Goal: Feedback & Contribution: Leave review/rating

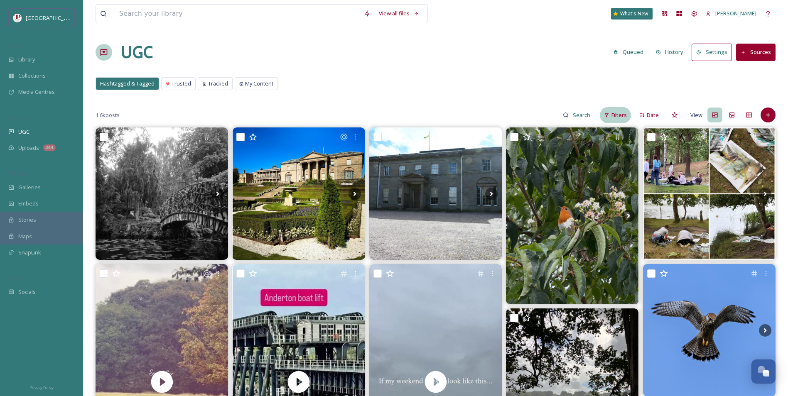
click at [621, 110] on div "Filters" at bounding box center [615, 115] width 31 height 16
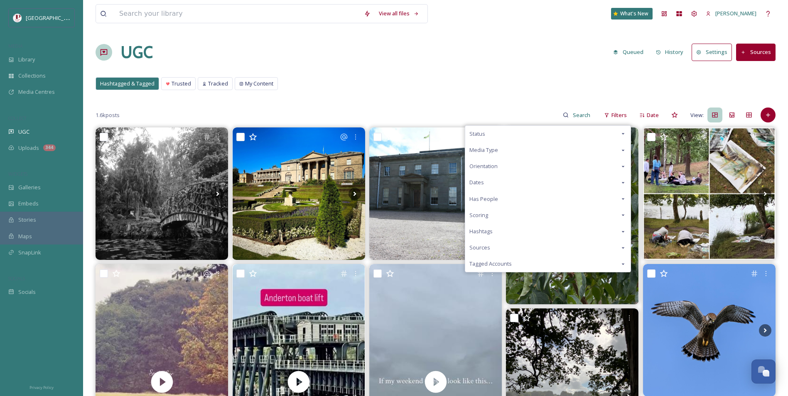
click at [509, 217] on div "Scoring" at bounding box center [547, 215] width 165 height 16
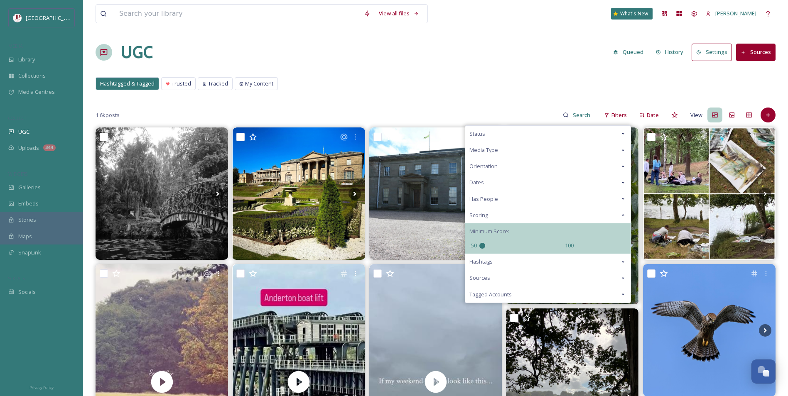
drag, startPoint x: 526, startPoint y: 246, endPoint x: 251, endPoint y: 242, distance: 274.6
type input "-50"
click at [479, 243] on input "range" at bounding box center [520, 246] width 83 height 6
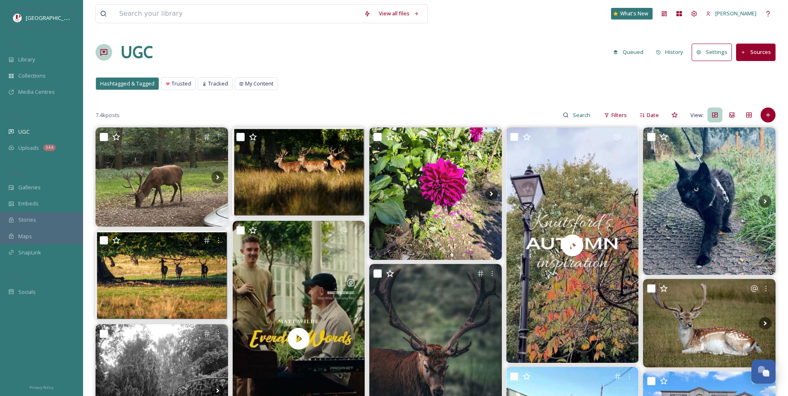
click at [538, 59] on div "UGC Queued History Settings Sources" at bounding box center [436, 52] width 680 height 25
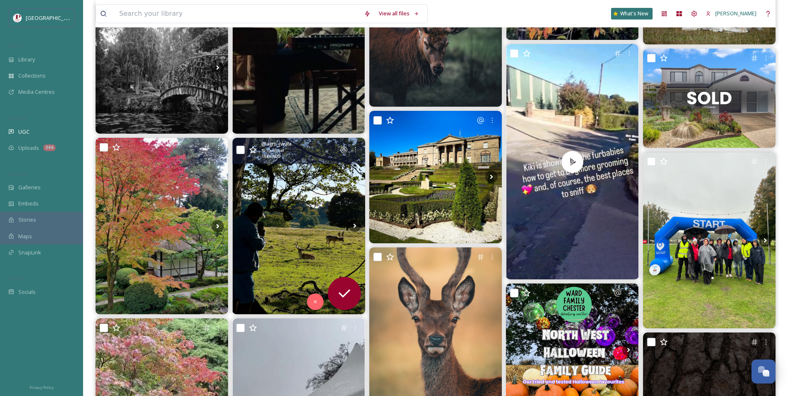
scroll to position [332, 0]
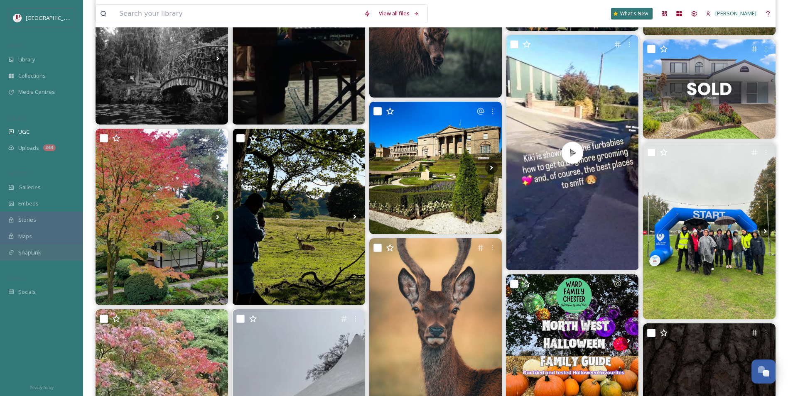
click at [56, 248] on div "SnapLink" at bounding box center [41, 253] width 83 height 16
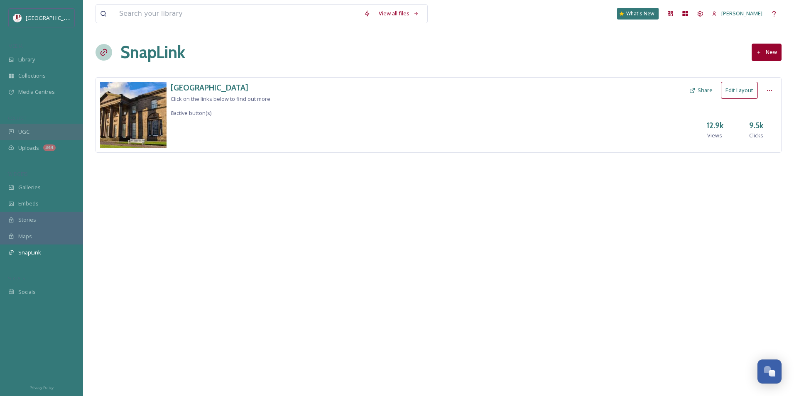
click at [44, 126] on div "UGC" at bounding box center [41, 132] width 83 height 16
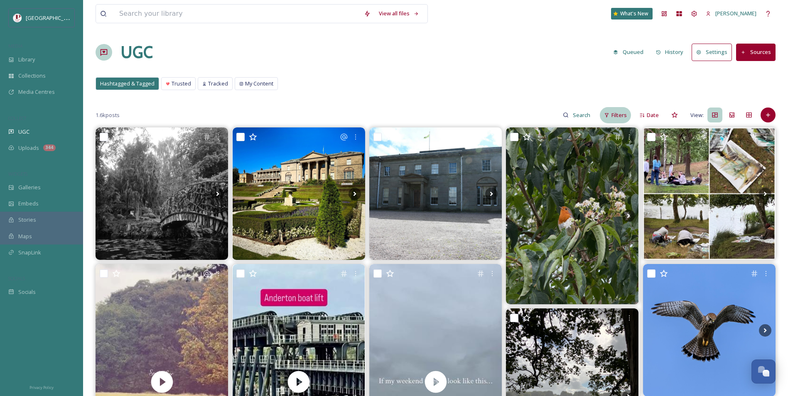
click at [608, 123] on div "Filters" at bounding box center [615, 115] width 31 height 16
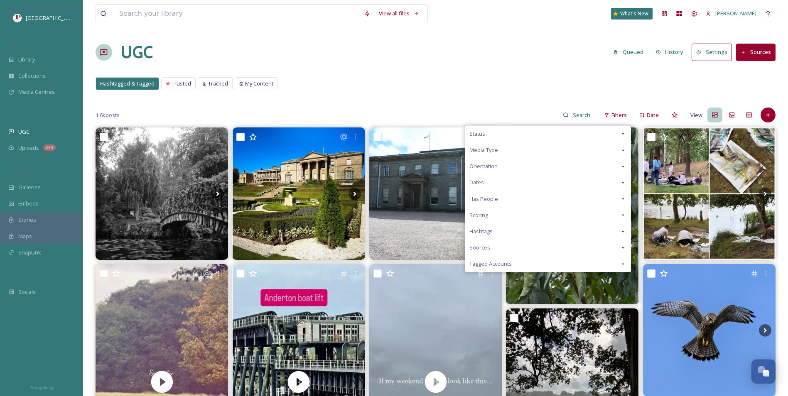
click at [480, 218] on span "Scoring" at bounding box center [478, 215] width 19 height 8
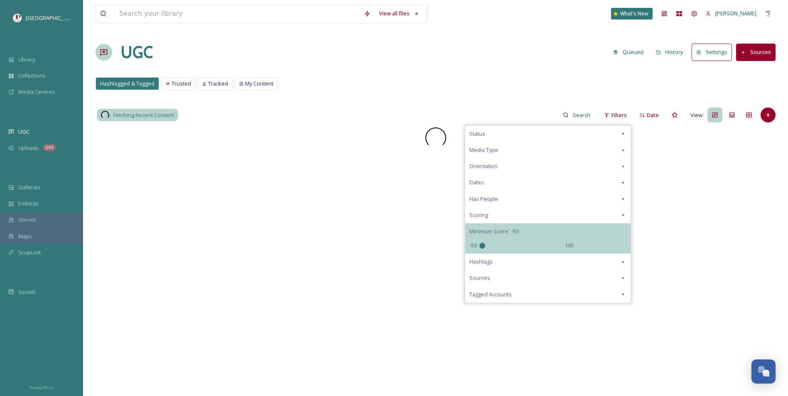
drag, startPoint x: 523, startPoint y: 247, endPoint x: 336, endPoint y: 216, distance: 188.7
type input "-50"
click at [479, 243] on input "range" at bounding box center [520, 246] width 83 height 6
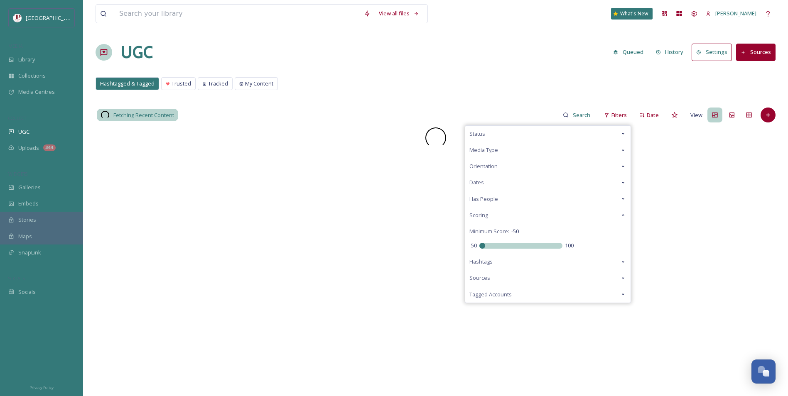
click at [407, 63] on div "UGC Queued History Settings Sources" at bounding box center [436, 52] width 680 height 25
